Goal: Navigation & Orientation: Find specific page/section

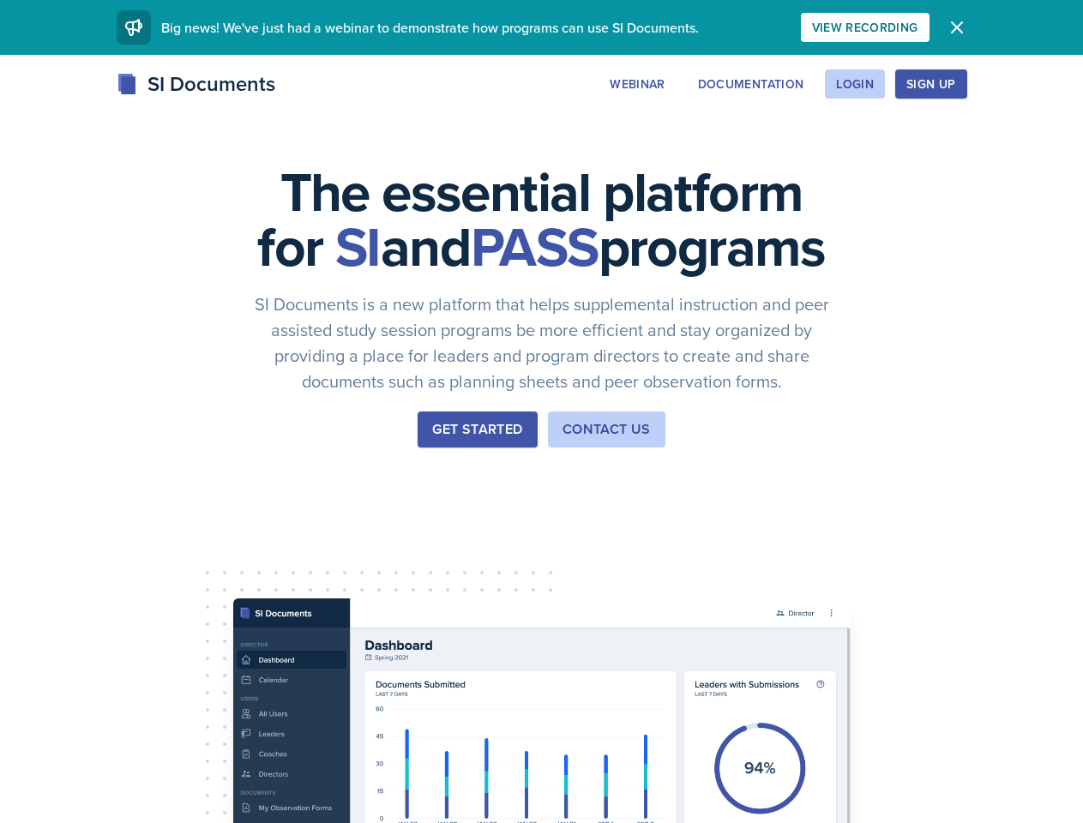
click at [541, 412] on div "The essential platform for SI and PASS programs SI Documents is a new platform …" at bounding box center [541, 576] width 1083 height 1042
click at [919, 27] on div "View Recording" at bounding box center [865, 28] width 106 height 14
click at [962, 27] on icon "button" at bounding box center [957, 27] width 10 height 10
click at [742, 84] on div "The essential platform for SI and PASS programs SI Documents is a new platform …" at bounding box center [541, 576] width 1083 height 1042
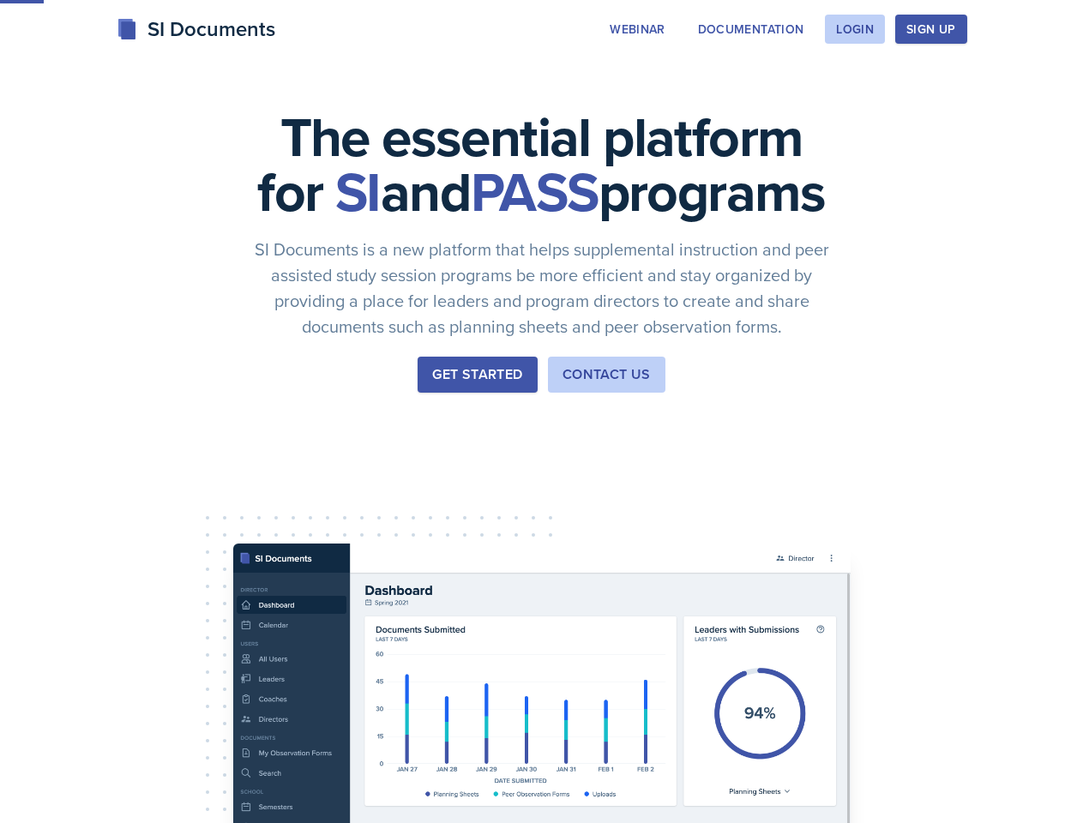
click at [854, 84] on div "The essential platform for SI and PASS programs SI Documents is a new platform …" at bounding box center [541, 521] width 1083 height 1042
click at [958, 84] on div "The essential platform for SI and PASS programs SI Documents is a new platform …" at bounding box center [541, 521] width 1083 height 1042
click at [1034, 84] on div "The essential platform for SI and PASS programs SI Documents is a new platform …" at bounding box center [541, 521] width 1083 height 1042
click at [101, 539] on div "The essential platform for SI and PASS programs SI Documents is a new platform …" at bounding box center [541, 521] width 1083 height 1042
click at [231, 539] on div "The essential platform for SI and PASS programs SI Documents is a new platform …" at bounding box center [541, 521] width 1083 height 1042
